Goal: Book appointment/travel/reservation

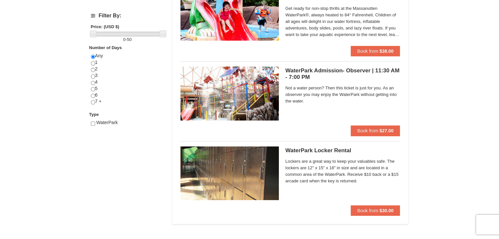
scroll to position [239, 0]
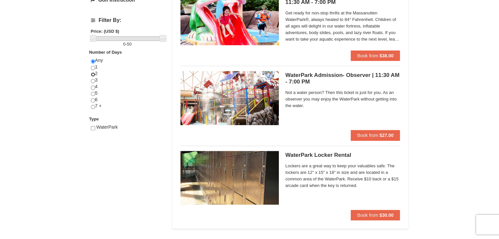
click at [93, 74] on input "radio" at bounding box center [93, 74] width 4 height 4
radio input "true"
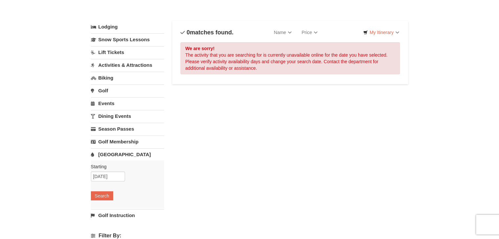
scroll to position [0, 0]
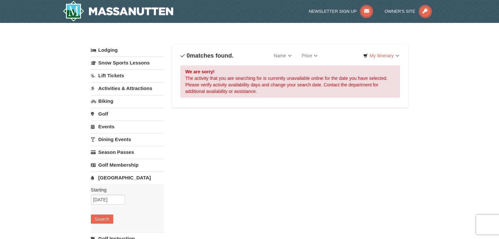
click at [117, 173] on link "[GEOGRAPHIC_DATA]" at bounding box center [127, 178] width 73 height 12
click at [121, 174] on link "[GEOGRAPHIC_DATA]" at bounding box center [127, 178] width 73 height 12
click at [102, 217] on button "Search" at bounding box center [102, 219] width 22 height 9
